Goal: Task Accomplishment & Management: Manage account settings

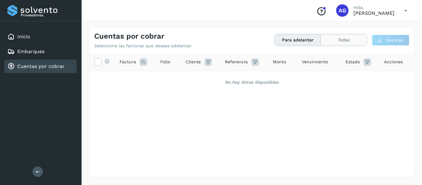
click at [346, 45] on button "Todas" at bounding box center [344, 39] width 46 height 11
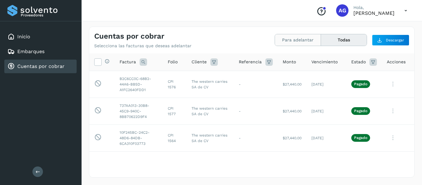
click at [321, 44] on button "Para adelantar" at bounding box center [344, 39] width 46 height 11
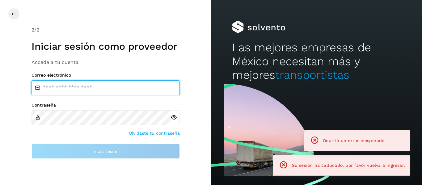
click at [102, 81] on input "email" at bounding box center [105, 87] width 148 height 15
type input "**********"
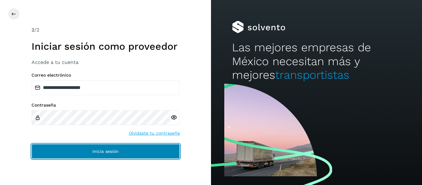
click at [87, 153] on button "Inicia sesión" at bounding box center [105, 151] width 148 height 15
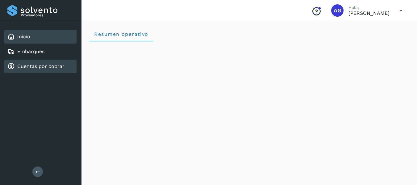
click at [49, 61] on div "Cuentas por cobrar" at bounding box center [40, 67] width 72 height 14
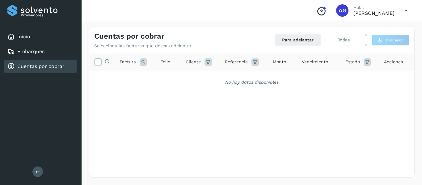
click at [300, 42] on button "Para adelantar" at bounding box center [298, 39] width 46 height 11
click at [335, 38] on button "Todas" at bounding box center [344, 39] width 46 height 11
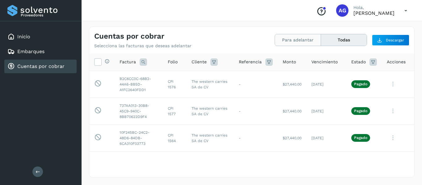
click at [321, 40] on button "Para adelantar" at bounding box center [344, 39] width 46 height 11
